Goal: Information Seeking & Learning: Learn about a topic

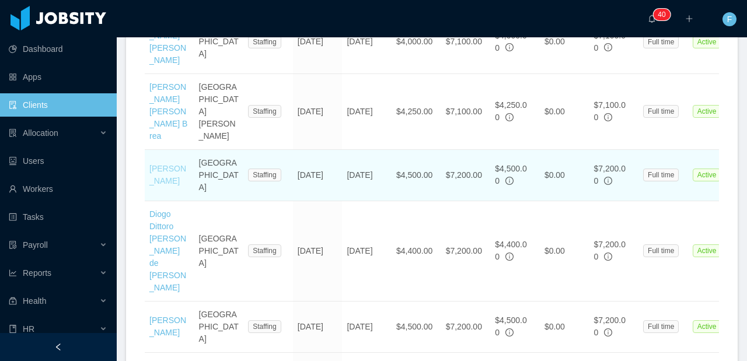
click at [174, 164] on link "[PERSON_NAME]" at bounding box center [167, 175] width 37 height 22
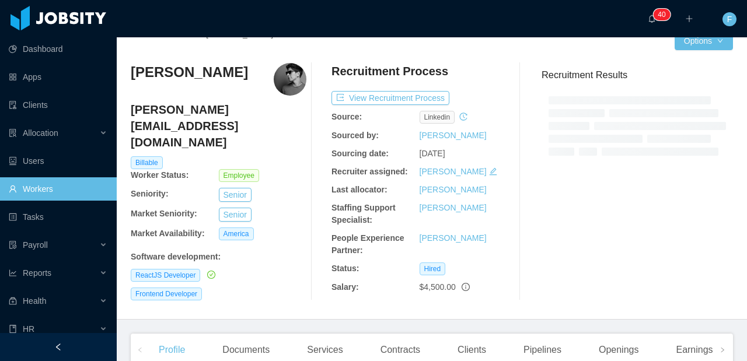
scroll to position [19, 0]
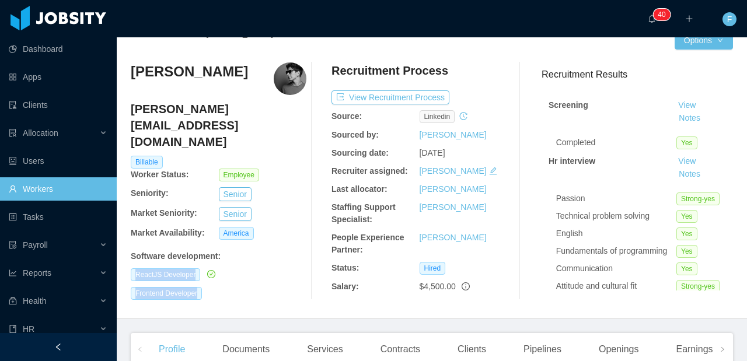
drag, startPoint x: 236, startPoint y: 271, endPoint x: 130, endPoint y: 242, distance: 110.3
click at [130, 242] on div "Home / Workers / Rodrigo Eidelvein / Options Rodrigo Eidelvein rodrigo.eidelvei…" at bounding box center [432, 168] width 630 height 301
copy div "ReactJS Developer Frontend Developer"
click at [255, 268] on div "ReactJS Developer" at bounding box center [219, 274] width 176 height 13
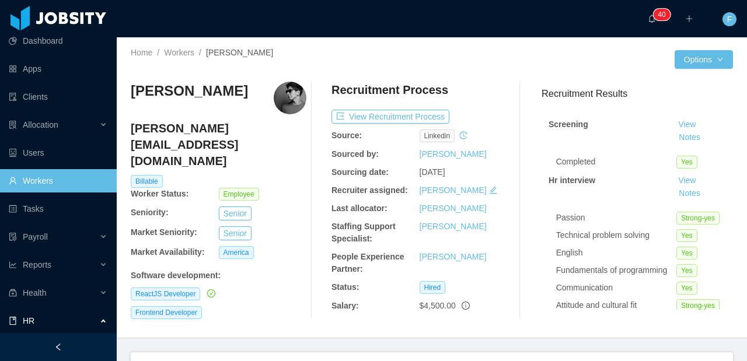
scroll to position [0, 611]
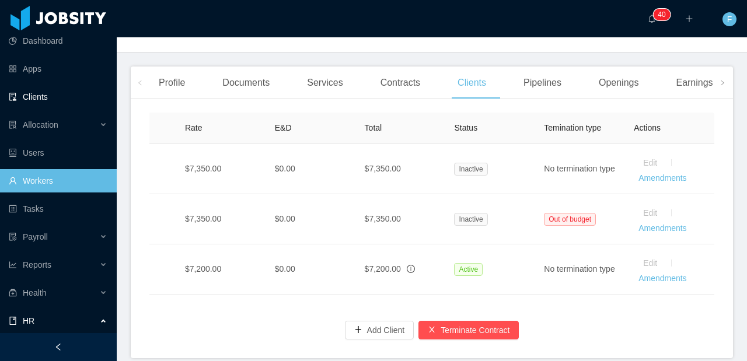
click at [46, 99] on link "Clients" at bounding box center [58, 96] width 99 height 23
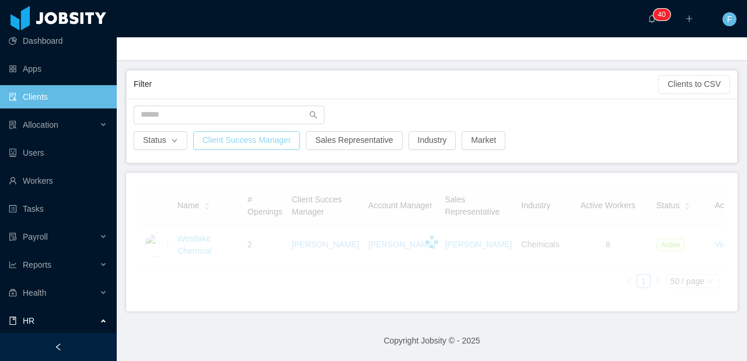
scroll to position [58, 0]
click at [188, 106] on input "text" at bounding box center [229, 115] width 191 height 19
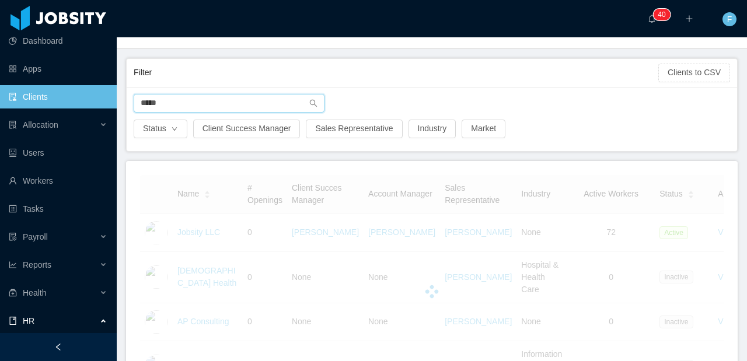
type input "*****"
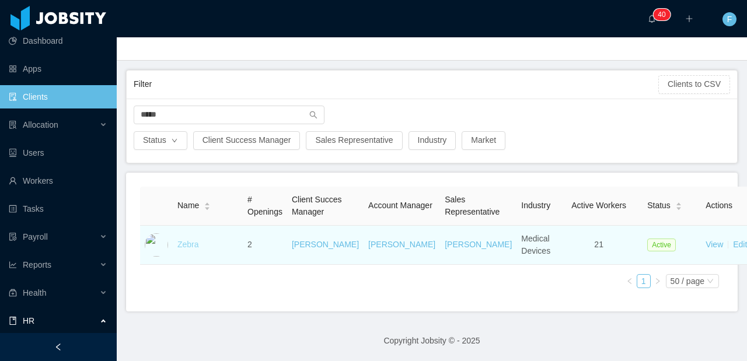
click at [187, 249] on link "Zebra" at bounding box center [188, 244] width 22 height 9
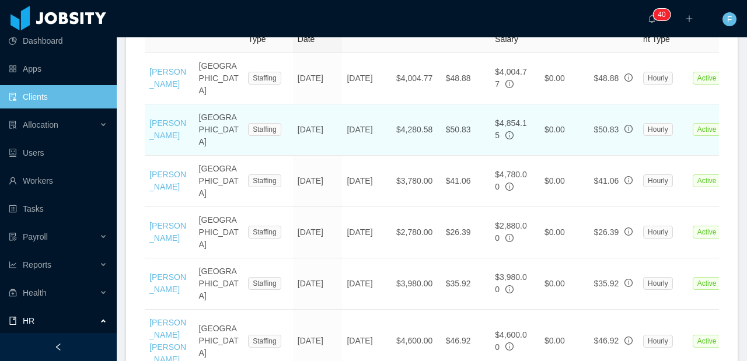
scroll to position [494, 0]
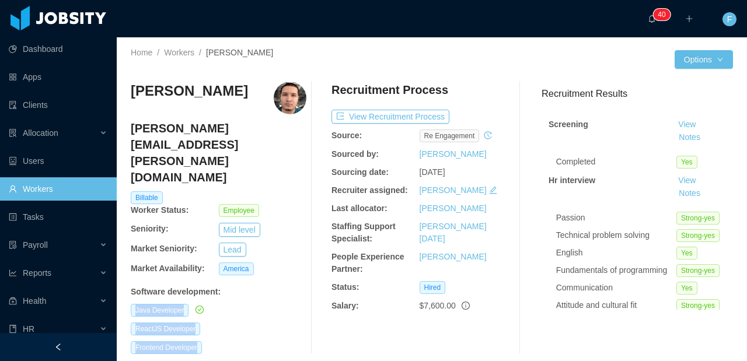
drag, startPoint x: 230, startPoint y: 306, endPoint x: 128, endPoint y: 263, distance: 110.9
click at [128, 263] on div "Home / Workers / Marlon Olaya / Options Marlon Olaya marlon.olaya@jobsity.com B…" at bounding box center [432, 205] width 630 height 336
copy div "Java Developer ReactJS Developer Frontend Developer"
click at [226, 323] on div "ReactJS Developer" at bounding box center [219, 329] width 176 height 13
click at [264, 323] on div "ReactJS Developer" at bounding box center [219, 329] width 176 height 13
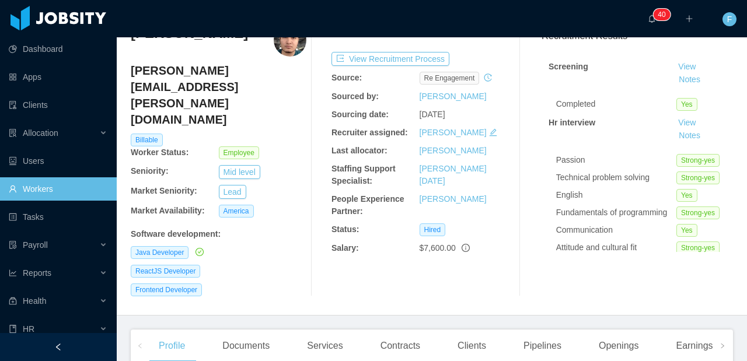
scroll to position [57, 0]
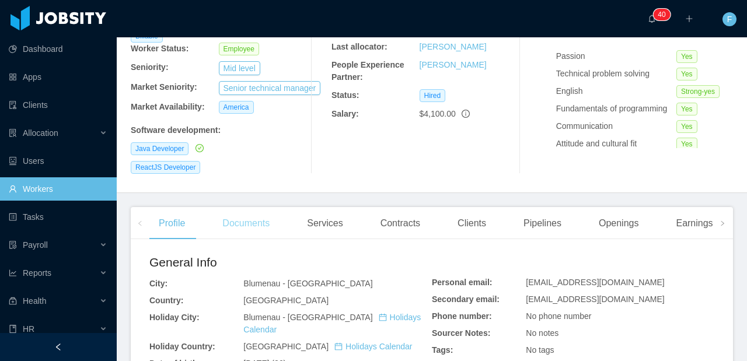
scroll to position [228, 0]
